Goal: Find specific page/section: Find specific page/section

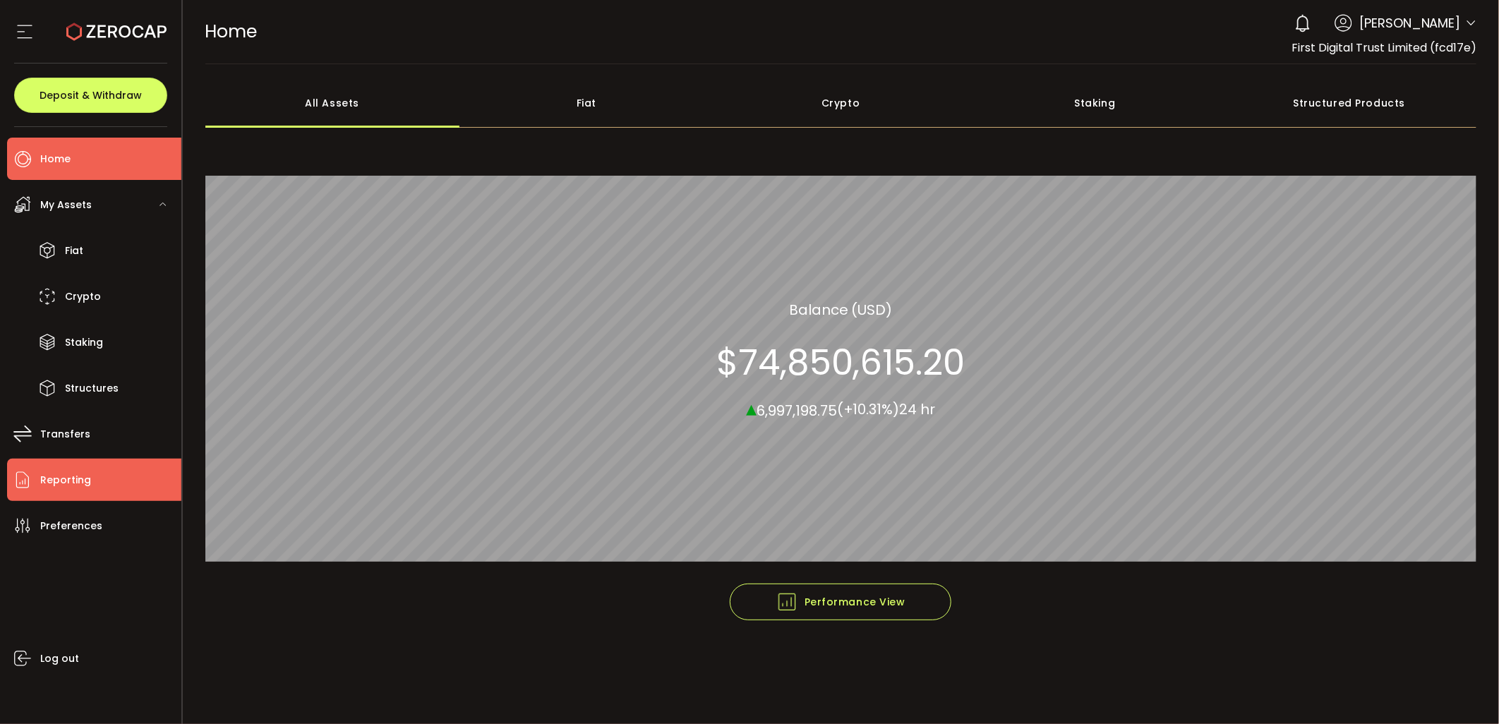
click at [88, 471] on span "Reporting" at bounding box center [65, 480] width 51 height 20
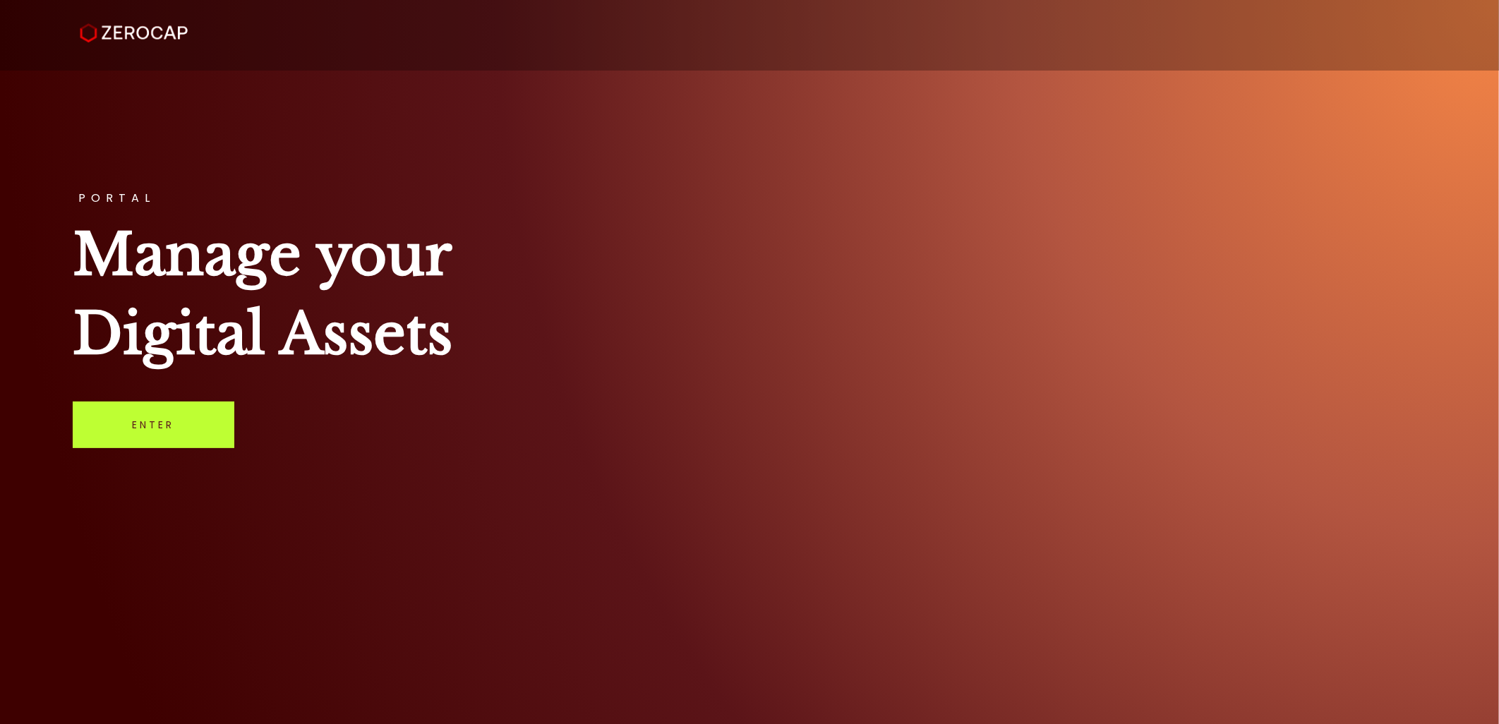
click at [138, 443] on link "Enter" at bounding box center [154, 425] width 162 height 47
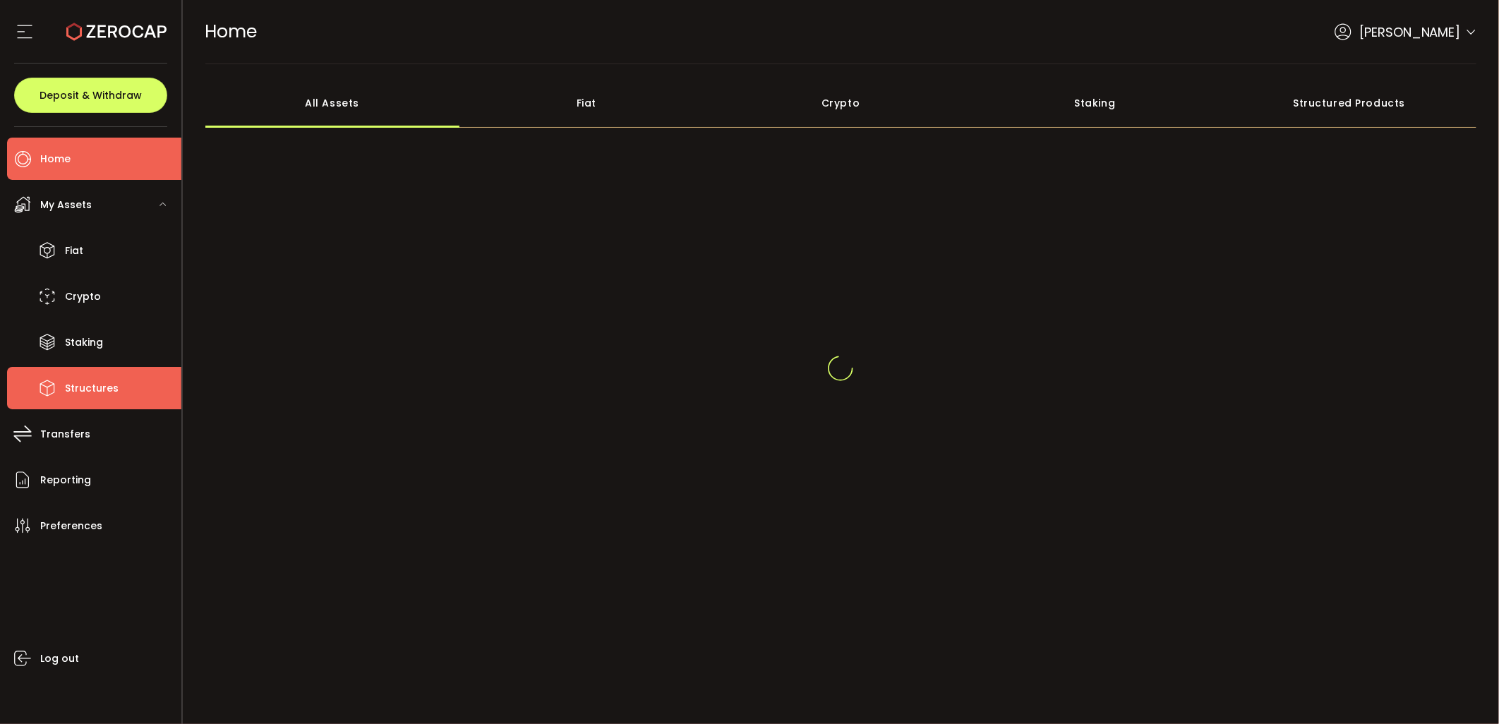
click at [82, 387] on span "Structures" at bounding box center [92, 388] width 54 height 20
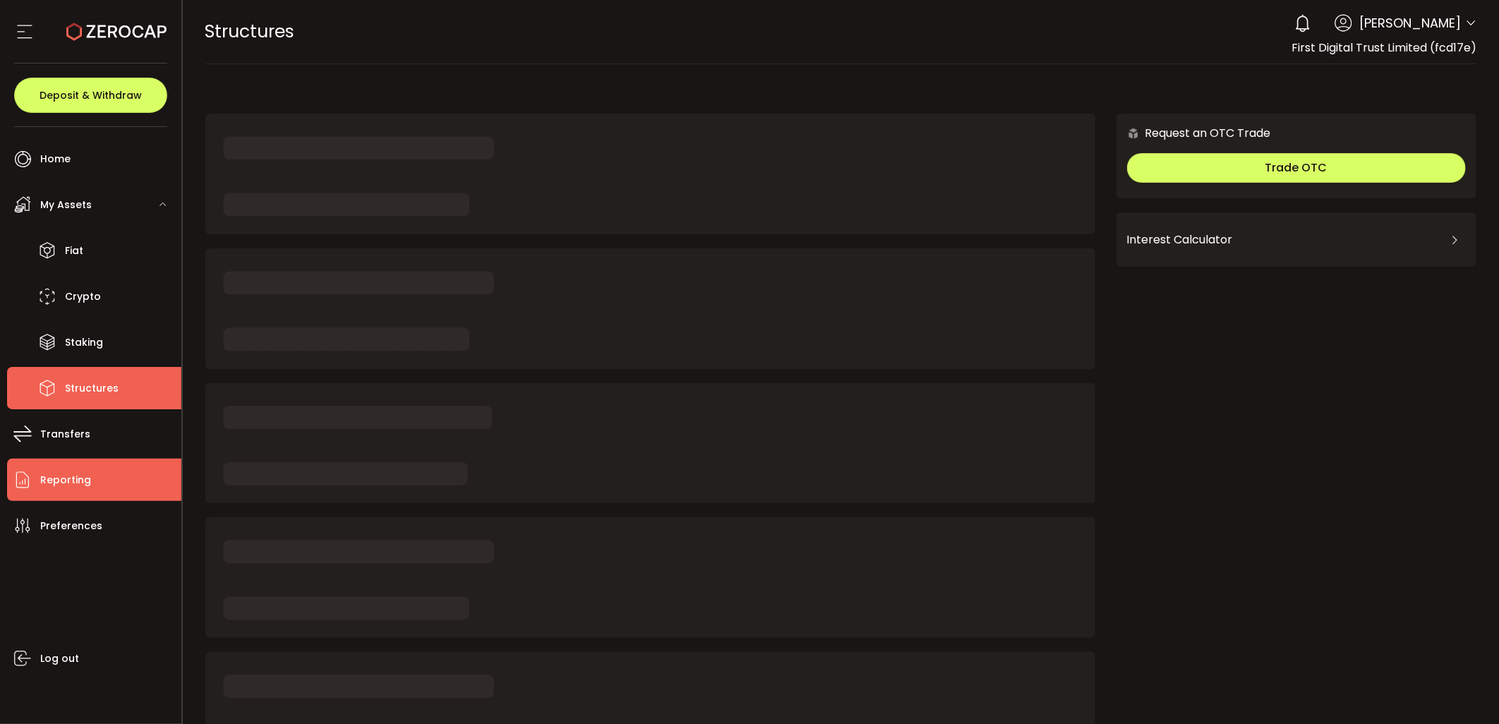
click at [109, 474] on li "Reporting" at bounding box center [94, 480] width 174 height 42
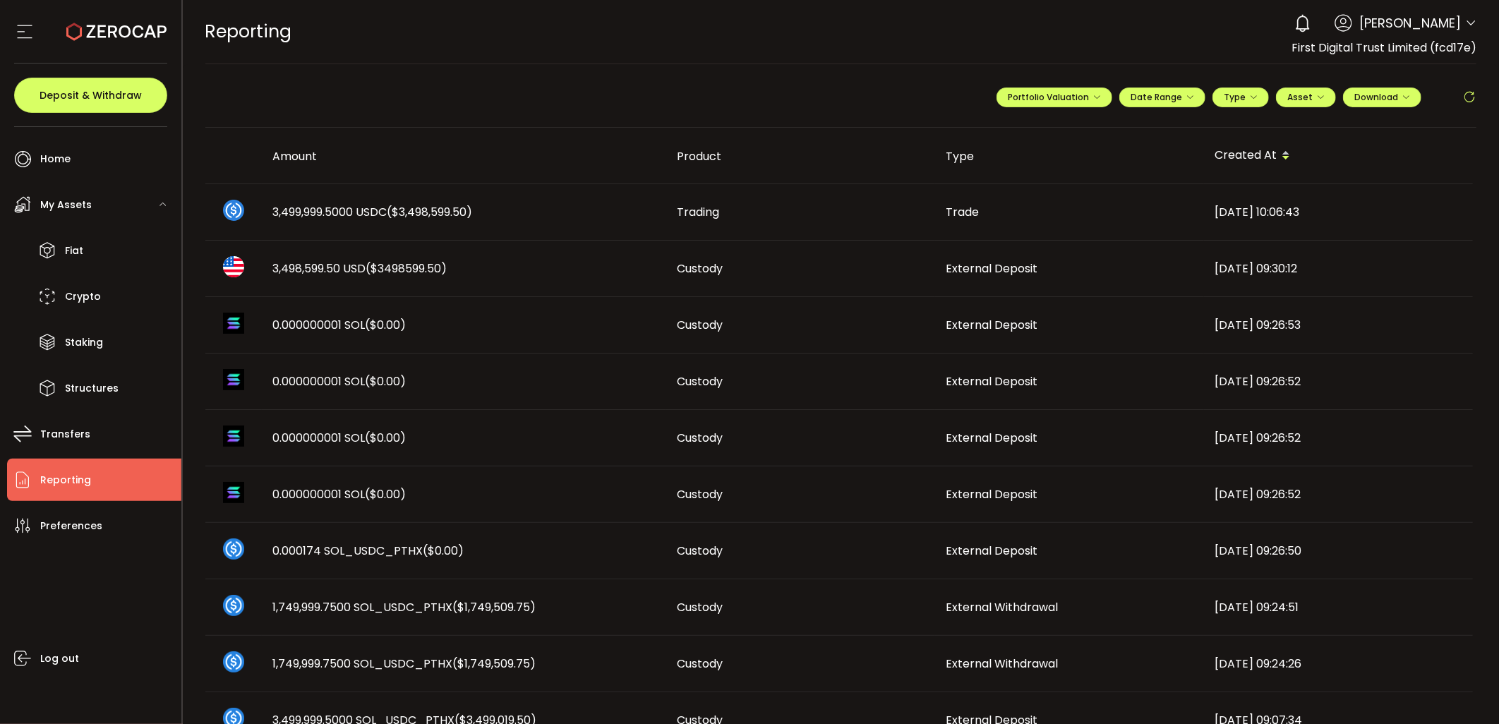
click at [1462, 101] on icon at bounding box center [1469, 97] width 14 height 14
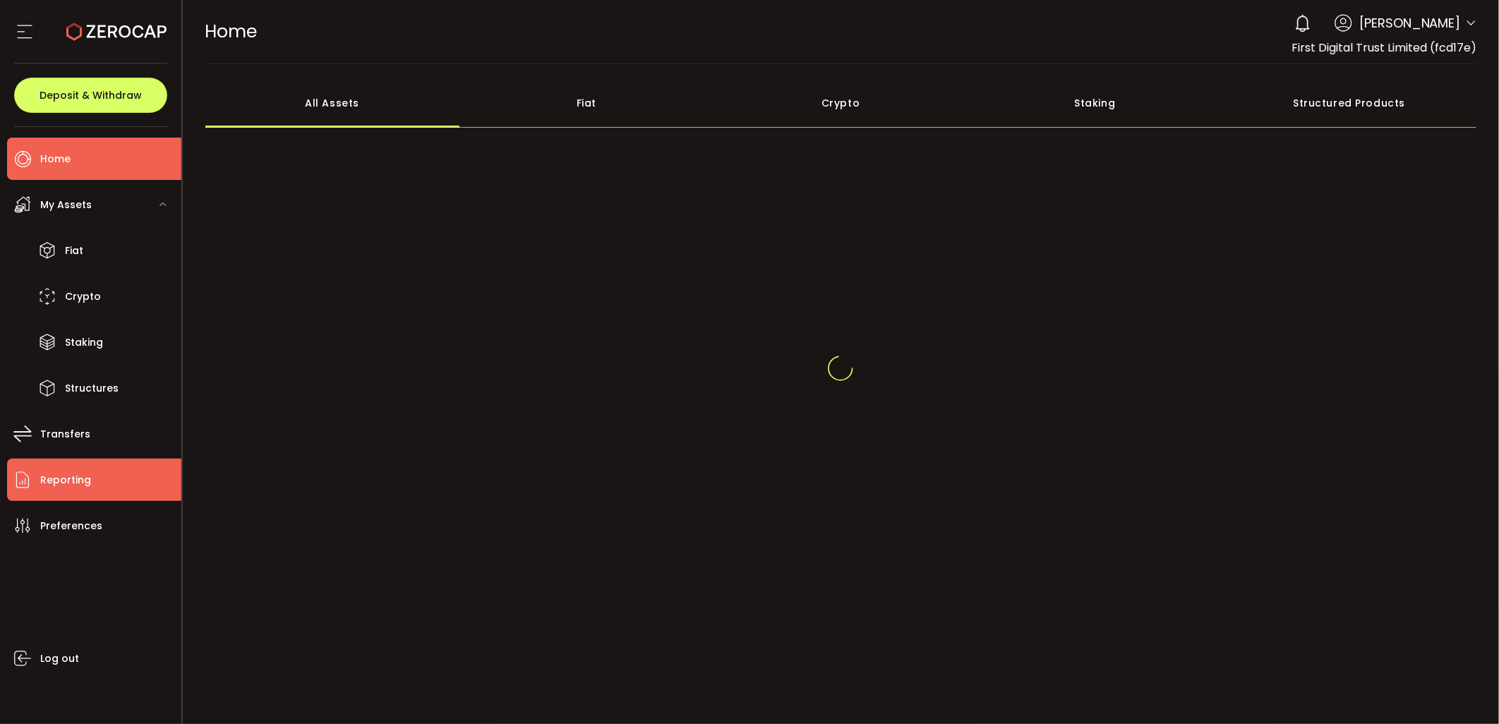
click at [92, 482] on li "Reporting" at bounding box center [94, 480] width 174 height 42
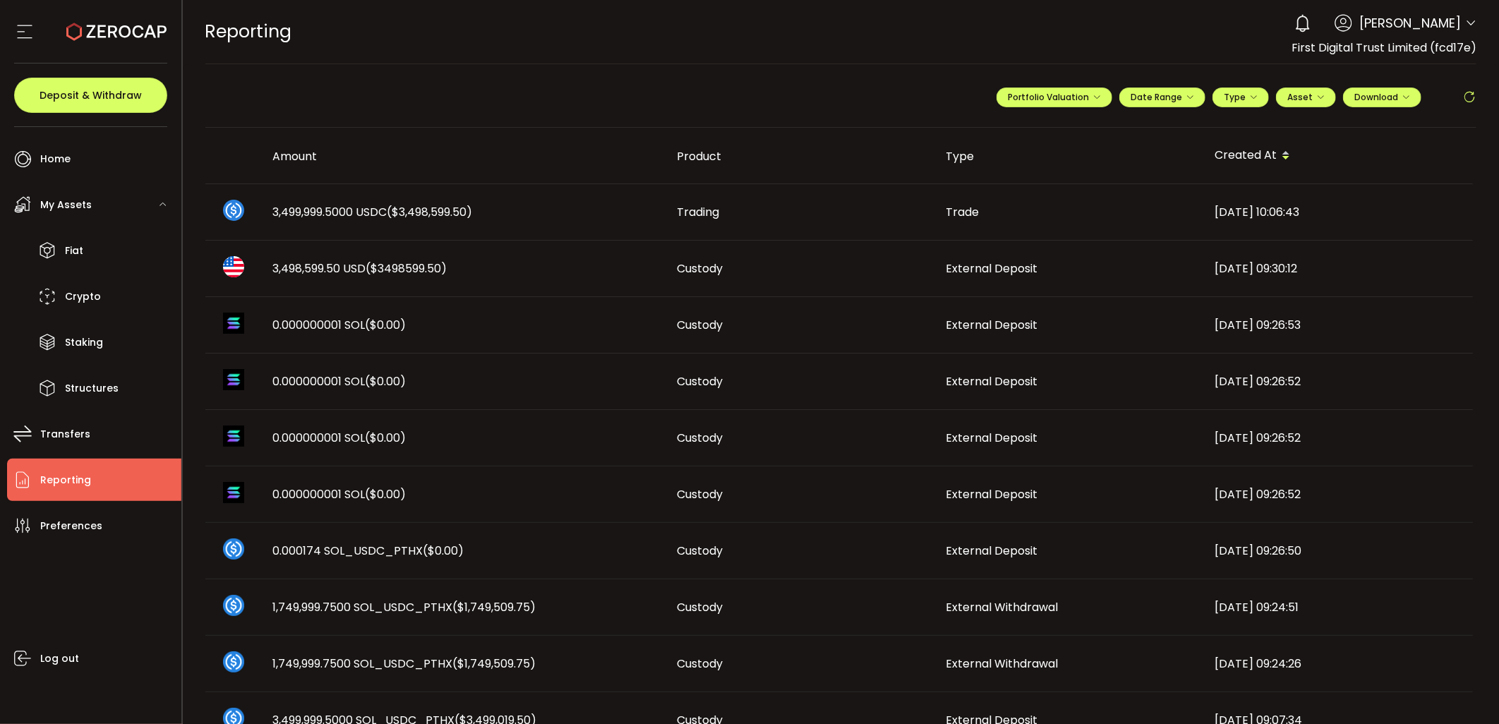
click at [1466, 97] on icon at bounding box center [1469, 97] width 14 height 14
